Goal: Information Seeking & Learning: Find contact information

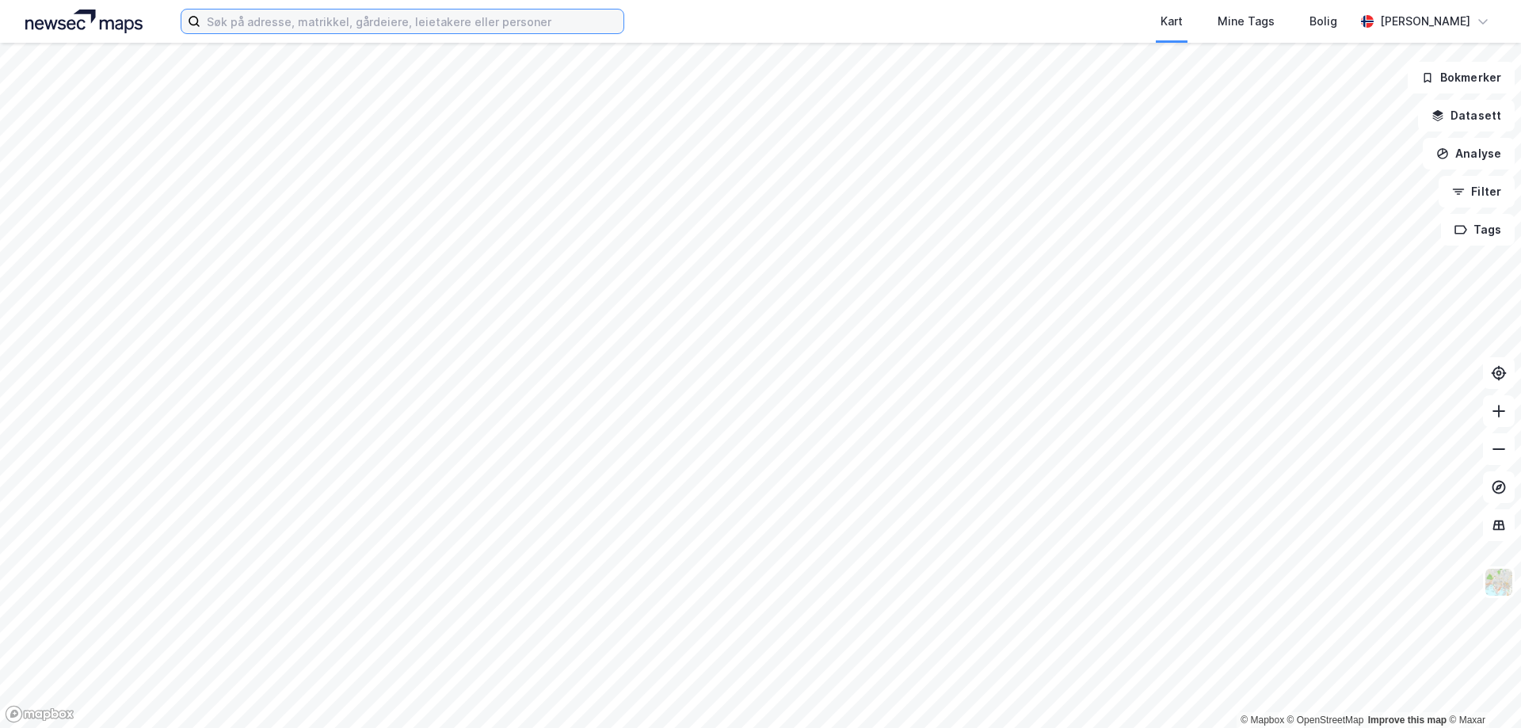
click at [394, 26] on input at bounding box center [411, 22] width 423 height 24
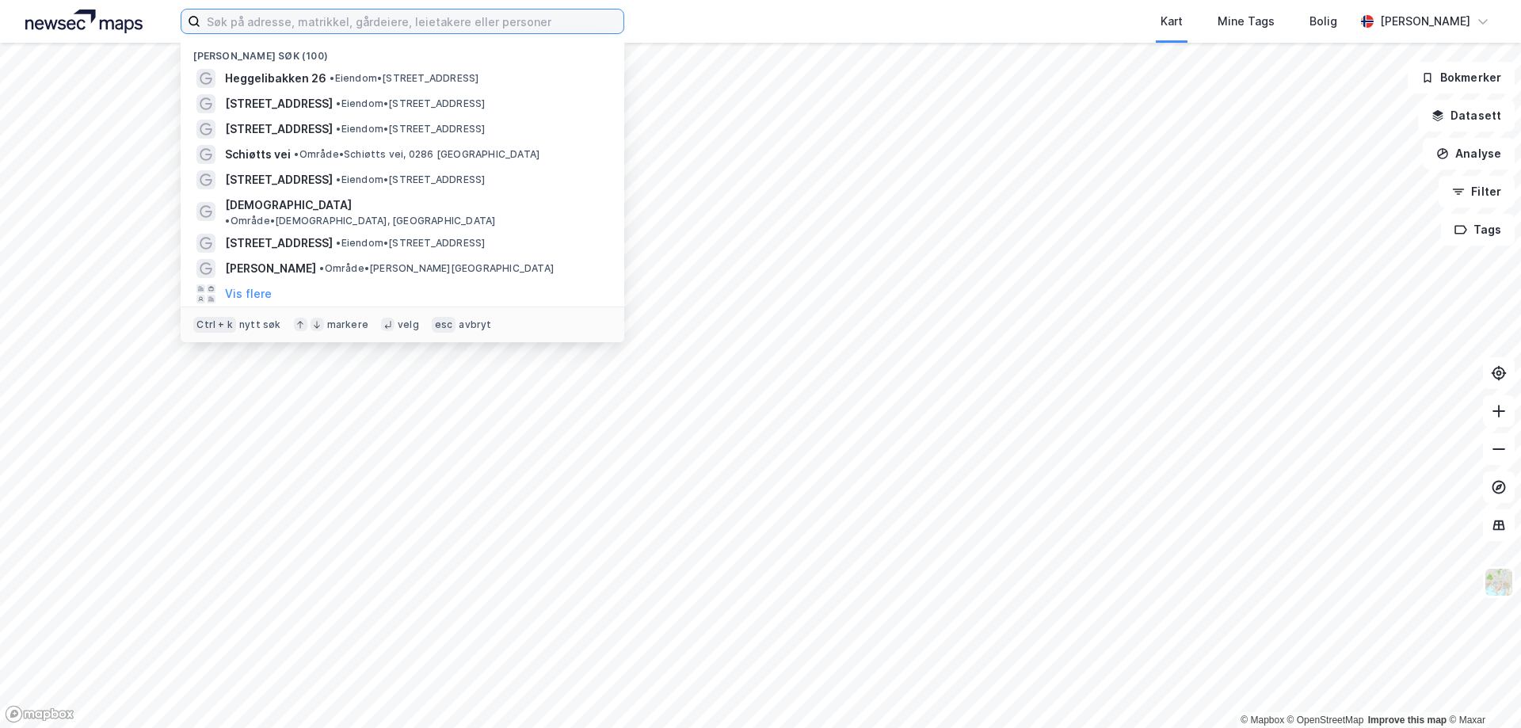
paste input "Halvdan [STREET_ADDRESS]"
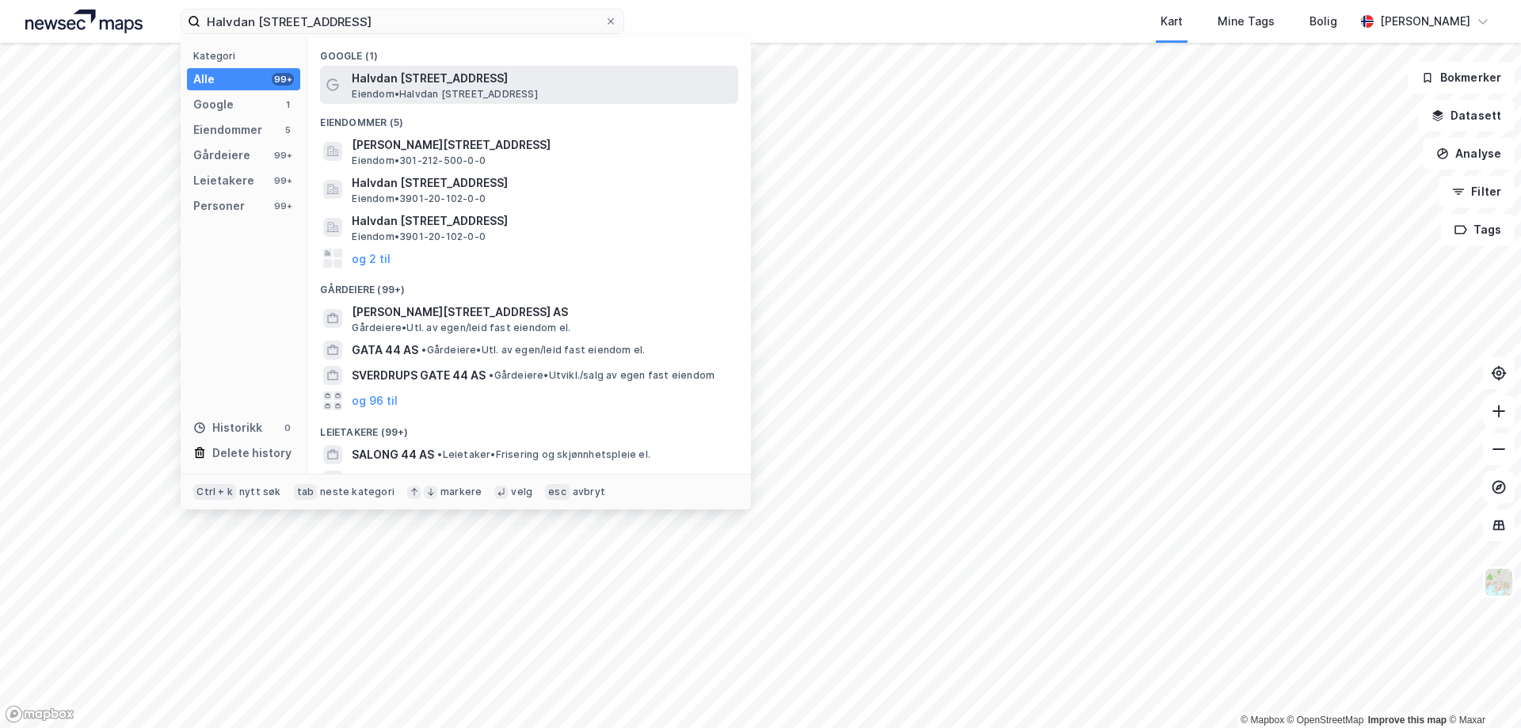
click at [461, 98] on span "Eiendom • [STREET_ADDRESS]" at bounding box center [444, 94] width 185 height 13
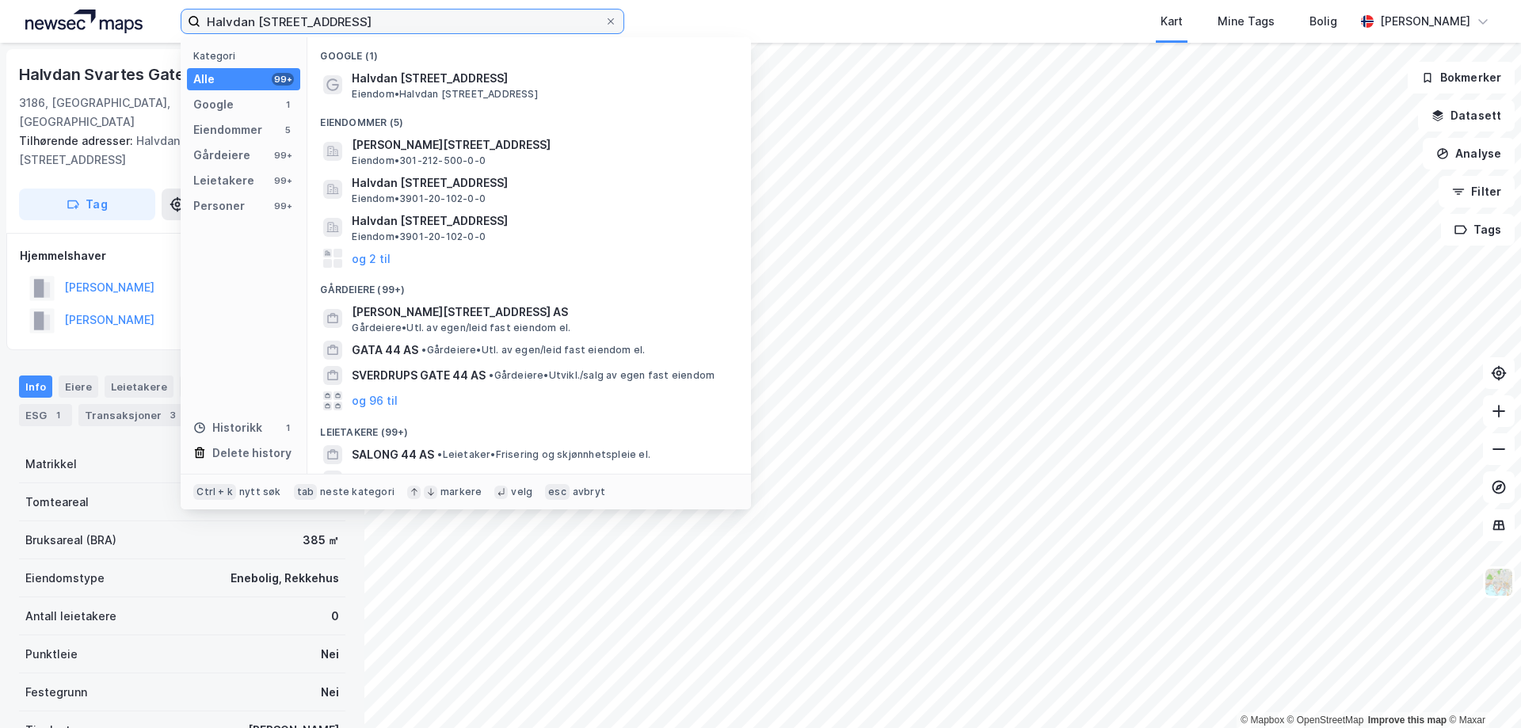
click at [377, 29] on input "Halvdan [STREET_ADDRESS]" at bounding box center [402, 22] width 404 height 24
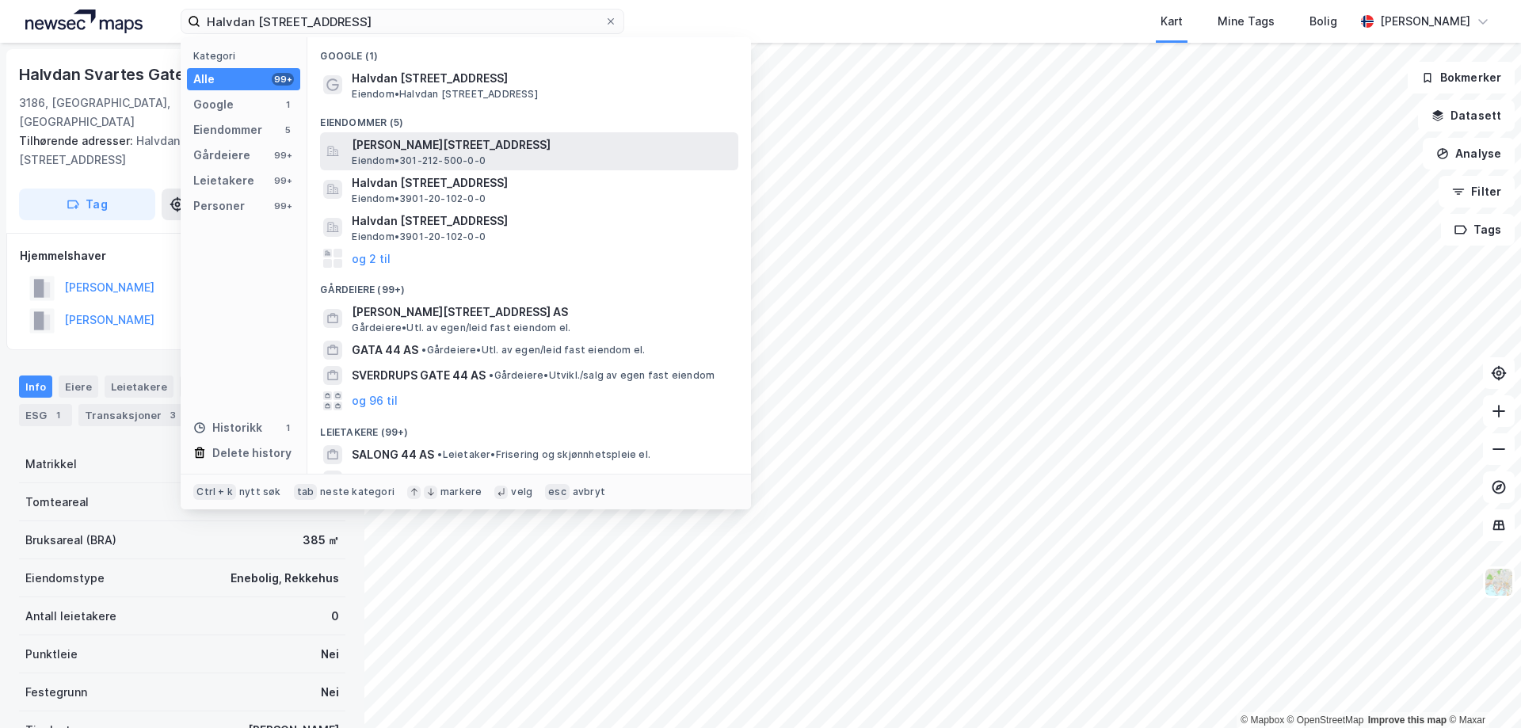
click at [480, 144] on span "[PERSON_NAME][STREET_ADDRESS]" at bounding box center [542, 144] width 380 height 19
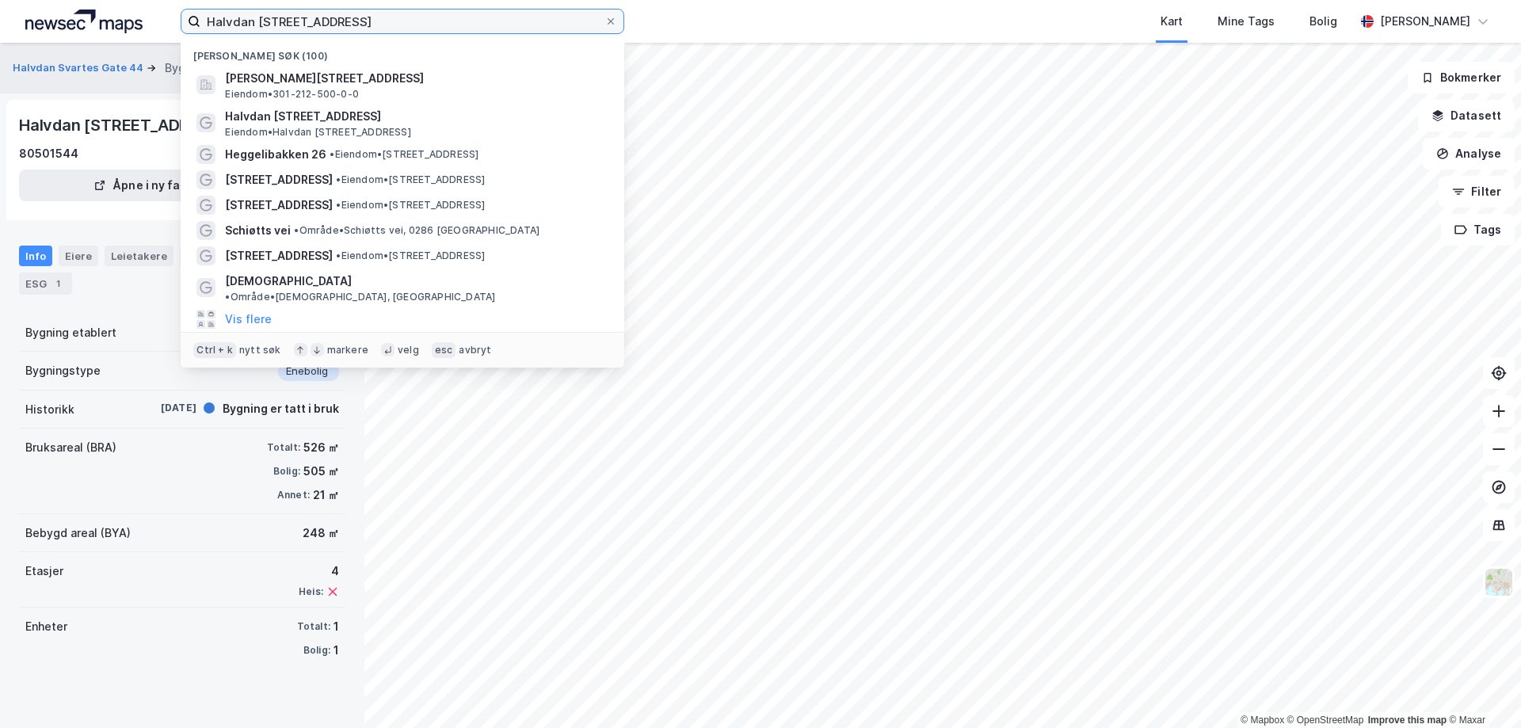
drag, startPoint x: 374, startPoint y: 27, endPoint x: 112, endPoint y: -2, distance: 262.9
click at [112, 0] on html "Halvdan [STREET_ADDRESS] søk (100) [GEOGRAPHIC_DATA][STREET_ADDRESS] • 301-212-…" at bounding box center [760, 364] width 1521 height 728
paste input "[STREET_ADDRESS]"
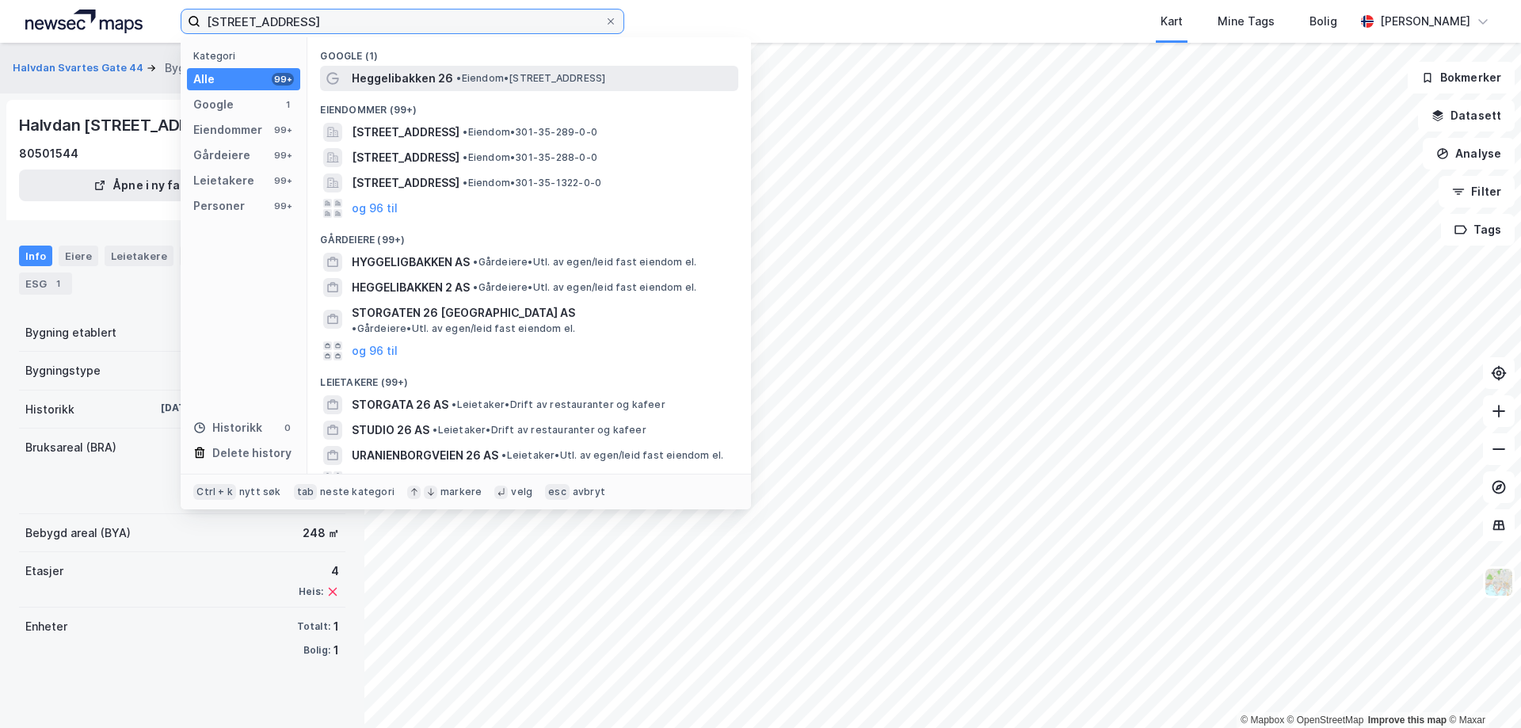
type input "[STREET_ADDRESS]"
click at [387, 82] on span "Heggelibakken 26" at bounding box center [402, 78] width 101 height 19
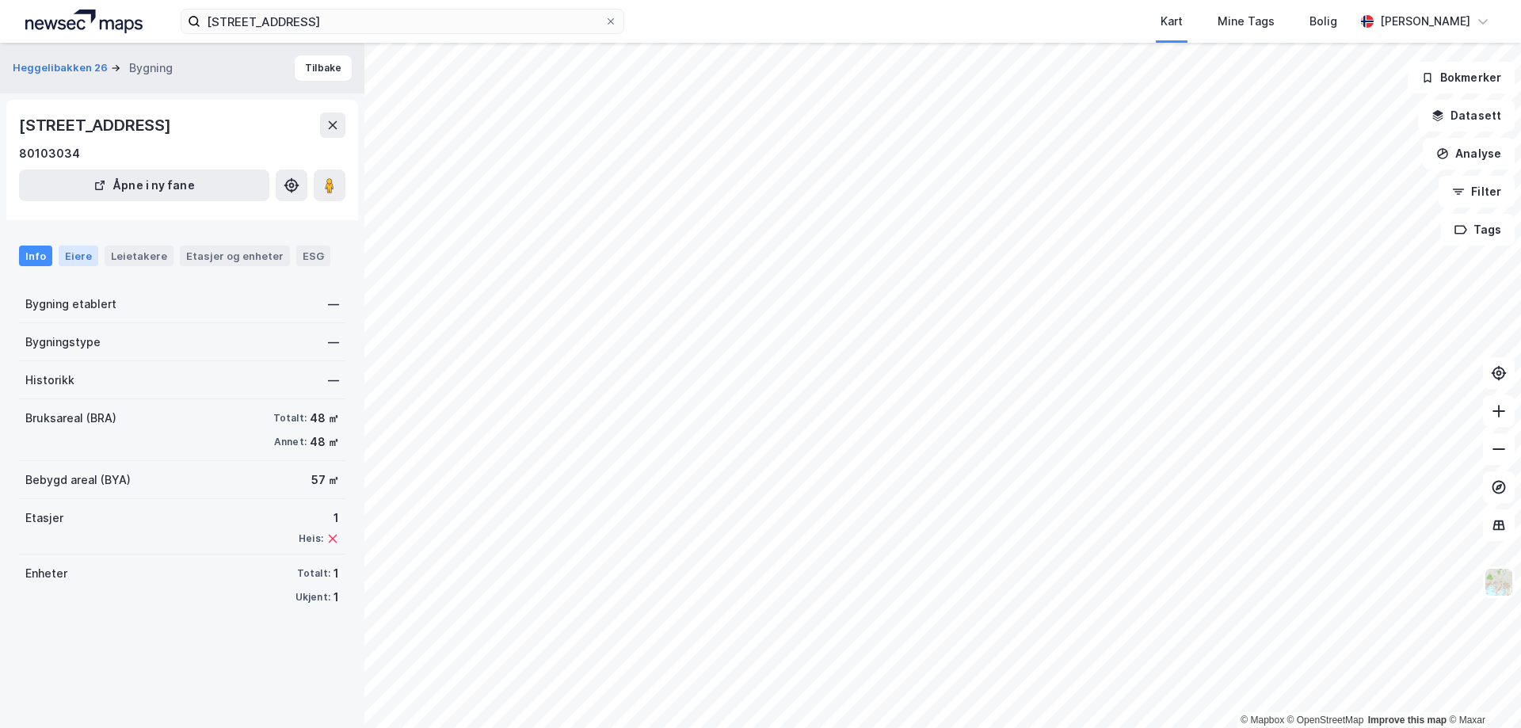
click at [79, 261] on div "Eiere" at bounding box center [79, 256] width 40 height 21
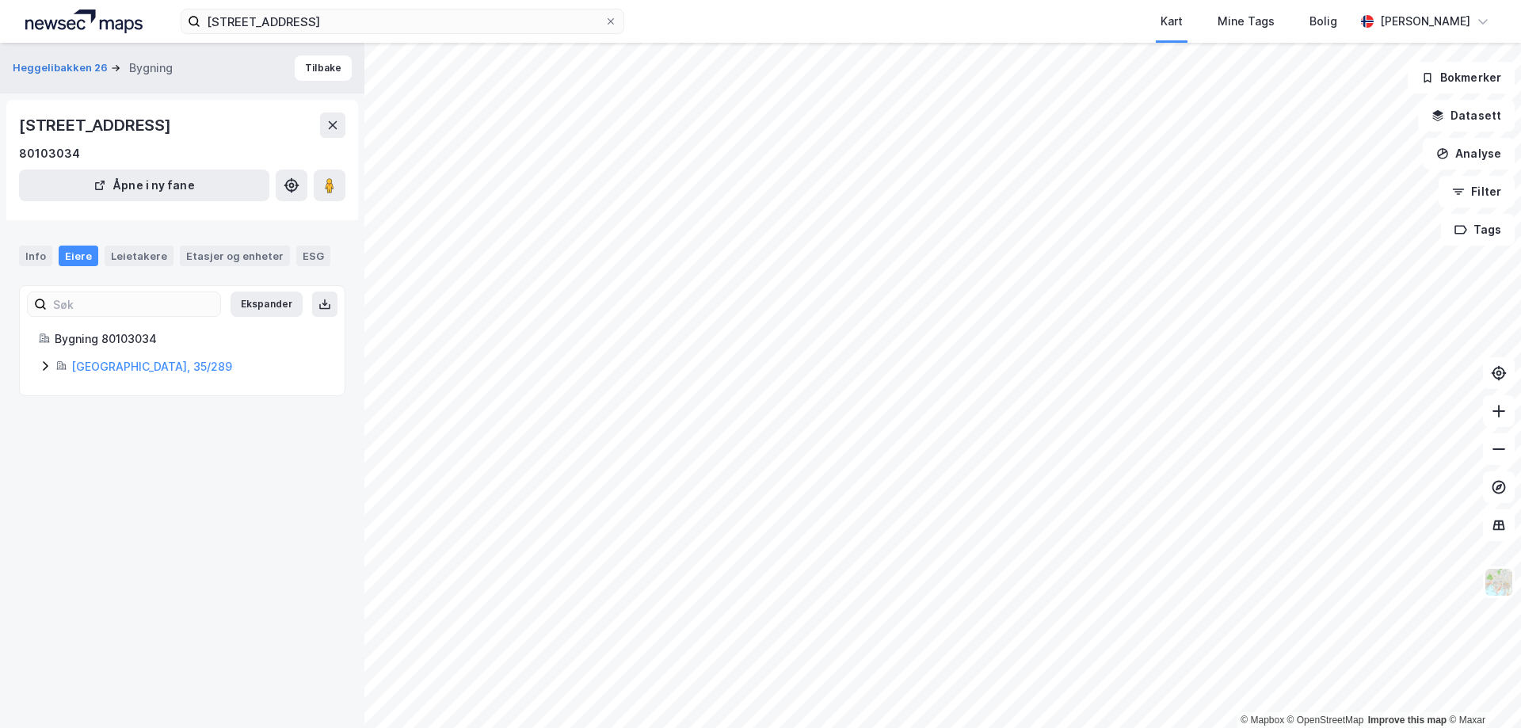
click at [47, 363] on icon at bounding box center [45, 366] width 13 height 13
drag, startPoint x: 256, startPoint y: 449, endPoint x: 184, endPoint y: 443, distance: 72.4
click at [150, 438] on div "50% - [PERSON_NAME]" at bounding box center [209, 447] width 231 height 19
copy link "[PERSON_NAME]"
drag, startPoint x: 287, startPoint y: 420, endPoint x: 152, endPoint y: 412, distance: 134.9
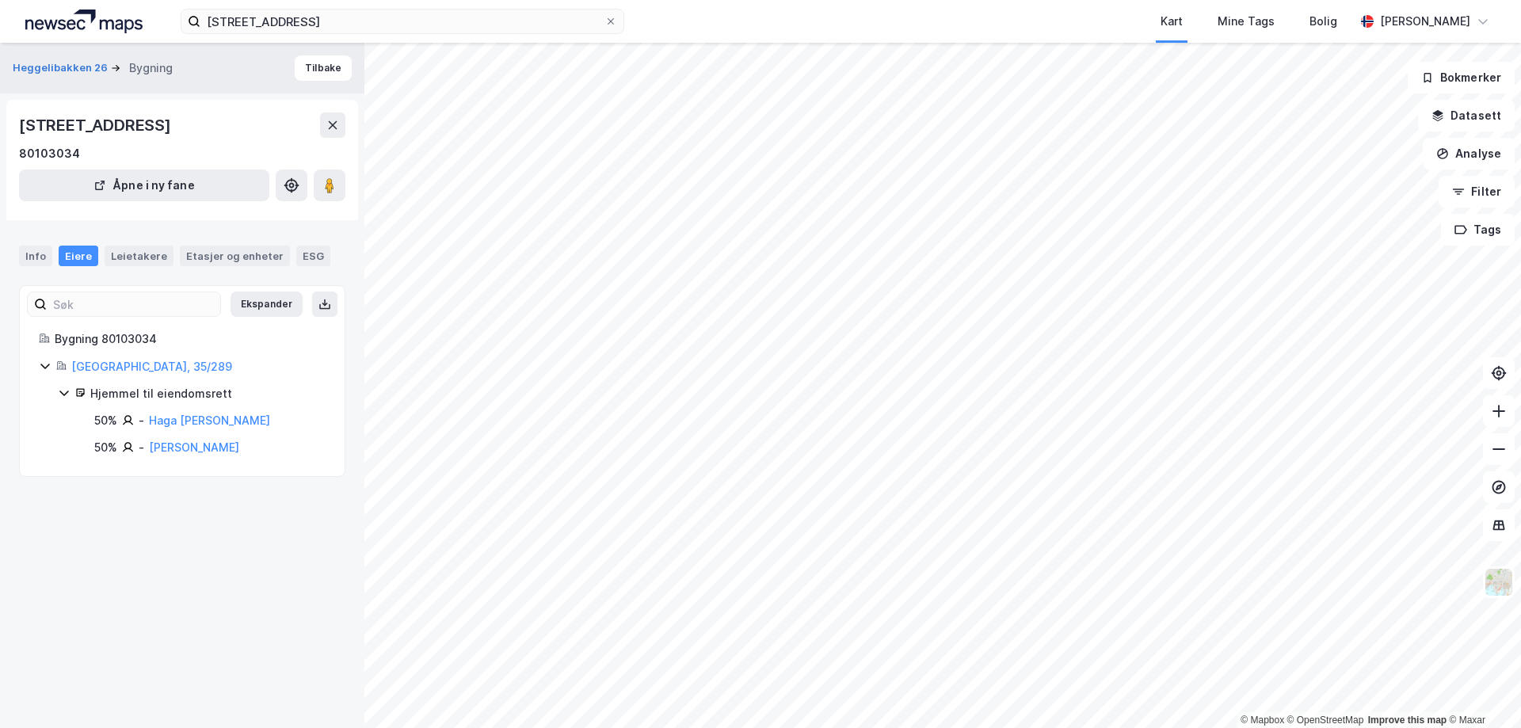
click at [152, 412] on div "50% - [PERSON_NAME]" at bounding box center [209, 420] width 231 height 19
copy link "Haga [PERSON_NAME]"
